Goal: Information Seeking & Learning: Understand process/instructions

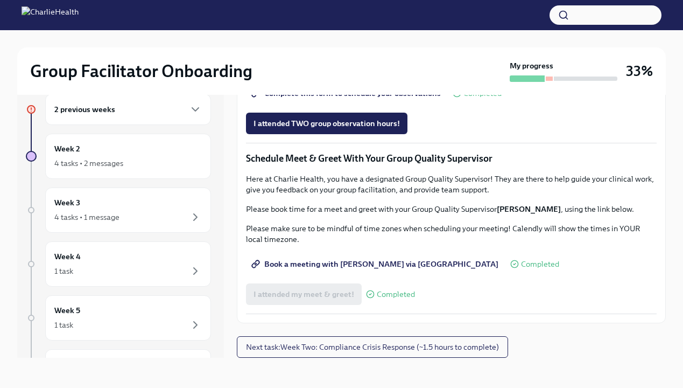
scroll to position [18, 0]
click at [430, 350] on span "Next task : Week Two: Compliance Crisis Response (~1.5 hours to complete)" at bounding box center [372, 346] width 253 height 11
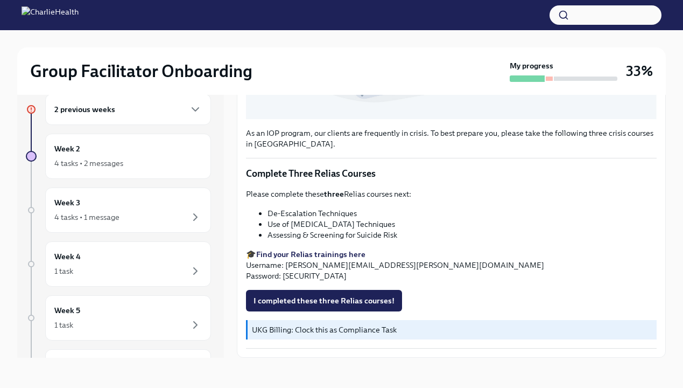
scroll to position [347, 0]
click at [305, 254] on strong "Find your Relias trainings here" at bounding box center [310, 254] width 109 height 10
drag, startPoint x: 414, startPoint y: 264, endPoint x: 286, endPoint y: 265, distance: 128.1
click at [286, 265] on p "🎓 Find your Relias trainings here Username: [PERSON_NAME][EMAIL_ADDRESS][PERSON…" at bounding box center [451, 265] width 411 height 32
copy p "[PERSON_NAME][EMAIL_ADDRESS][PERSON_NAME][DOMAIN_NAME]"
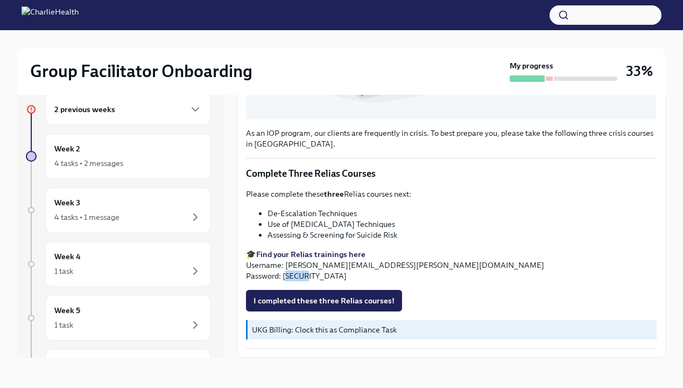
drag, startPoint x: 307, startPoint y: 274, endPoint x: 285, endPoint y: 274, distance: 22.1
click at [285, 274] on p "🎓 Find your Relias trainings here Username: [PERSON_NAME][EMAIL_ADDRESS][PERSON…" at bounding box center [451, 265] width 411 height 32
drag, startPoint x: 283, startPoint y: 274, endPoint x: 307, endPoint y: 274, distance: 24.2
click at [307, 274] on p "🎓 Find your Relias trainings here Username: [PERSON_NAME][EMAIL_ADDRESS][PERSON…" at bounding box center [451, 265] width 411 height 32
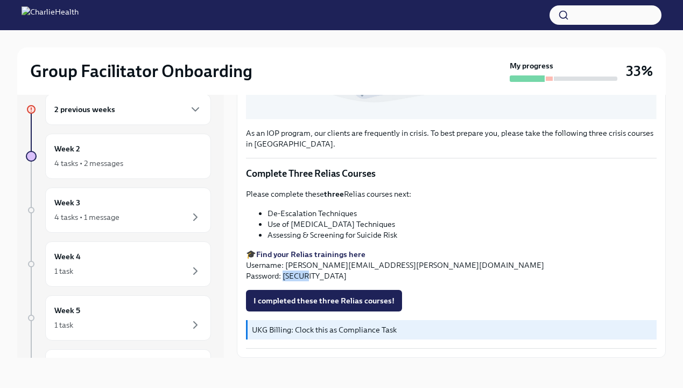
copy p "ch1234"
drag, startPoint x: 366, startPoint y: 213, endPoint x: 267, endPoint y: 212, distance: 99.0
click at [267, 212] on ul "De-Escalation Techniques Use of [MEDICAL_DATA] Techniques Assessing & Screening…" at bounding box center [451, 224] width 411 height 32
copy li "De-Escalation Techniques"
drag, startPoint x: 269, startPoint y: 222, endPoint x: 398, endPoint y: 226, distance: 129.2
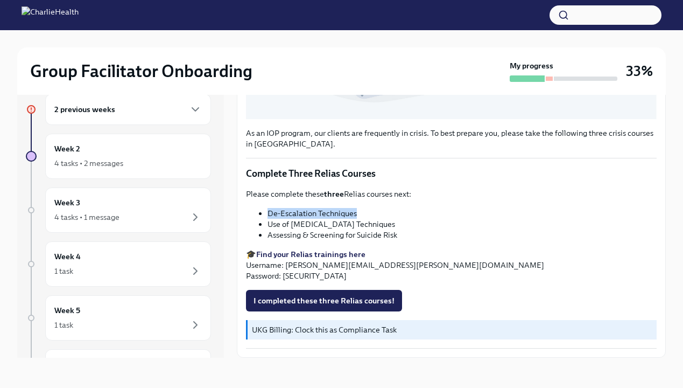
click at [398, 226] on li "Use of [MEDICAL_DATA] Techniques" at bounding box center [461, 224] width 389 height 11
copy li "Use of [MEDICAL_DATA] Techniques"
click at [265, 236] on ul "De-Escalation Techniques Use of [MEDICAL_DATA] Techniques Assessing & Screening…" at bounding box center [451, 224] width 411 height 32
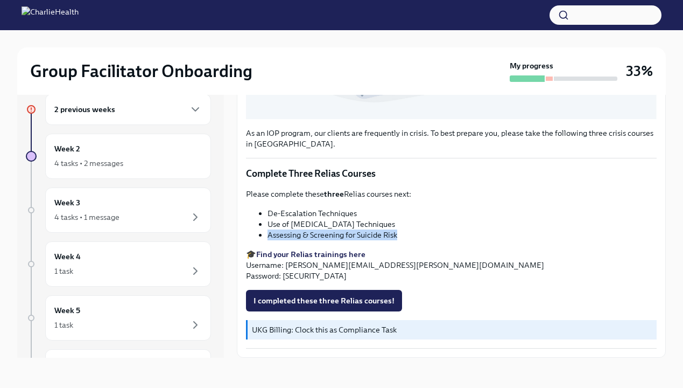
drag, startPoint x: 267, startPoint y: 234, endPoint x: 397, endPoint y: 234, distance: 130.2
click at [397, 234] on ul "De-Escalation Techniques Use of [MEDICAL_DATA] Techniques Assessing & Screening…" at bounding box center [451, 224] width 411 height 32
copy li "Assessing & Screening for Suicide Risk"
